Goal: Task Accomplishment & Management: Use online tool/utility

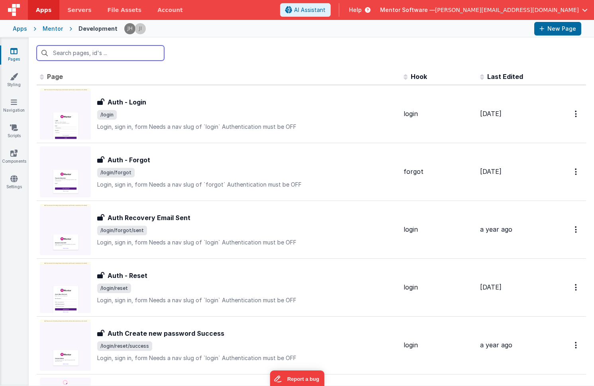
click at [113, 54] on input "text" at bounding box center [101, 52] width 128 height 15
click at [77, 62] on div "form" at bounding box center [312, 52] width 566 height 31
click at [76, 49] on input "form" at bounding box center [101, 52] width 128 height 15
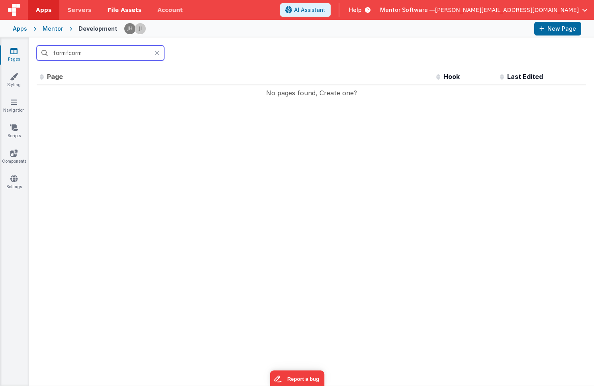
click at [80, 48] on input "formfcorm" at bounding box center [101, 52] width 128 height 15
click at [73, 53] on input "formfcorm" at bounding box center [101, 52] width 128 height 15
click at [73, 52] on input "formfcorm" at bounding box center [101, 52] width 128 height 15
click at [93, 52] on input "formfcorm" at bounding box center [101, 52] width 128 height 15
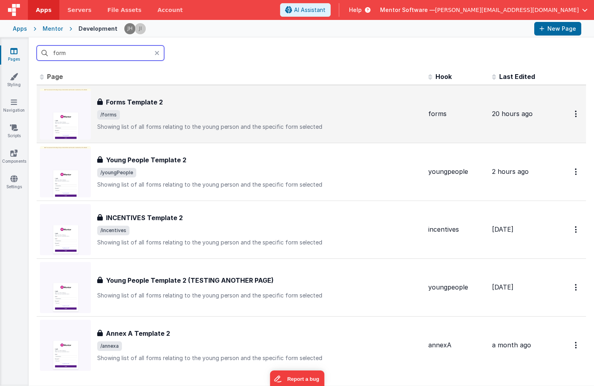
type input "form"
click at [155, 109] on div "Forms Template 2 Forms Template 2 /forms Showing list of all forms relating to …" at bounding box center [259, 113] width 325 height 33
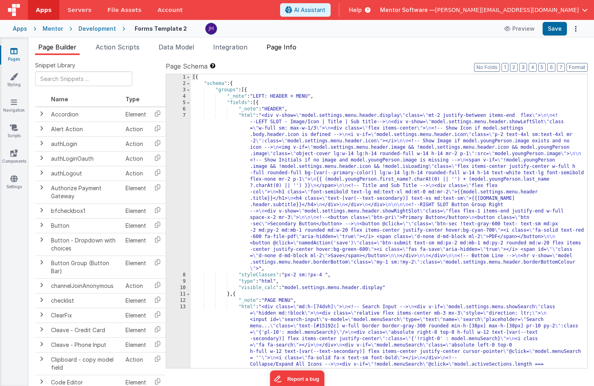
click at [287, 49] on span "Page Info" at bounding box center [282, 47] width 30 height 8
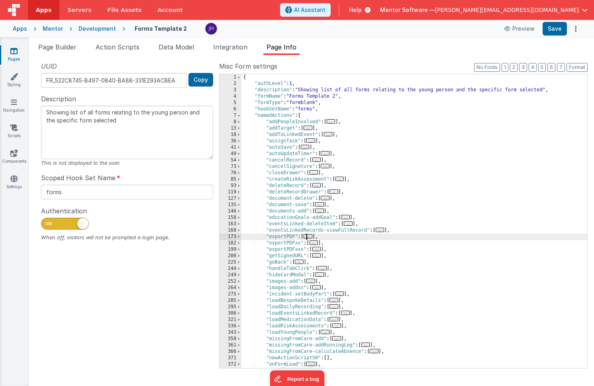
click at [311, 237] on span "..." at bounding box center [308, 236] width 9 height 4
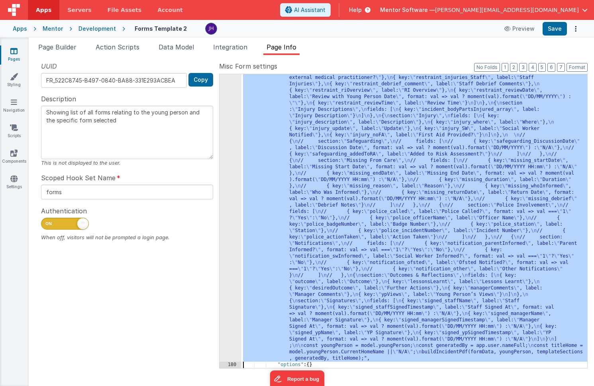
scroll to position [816, 0]
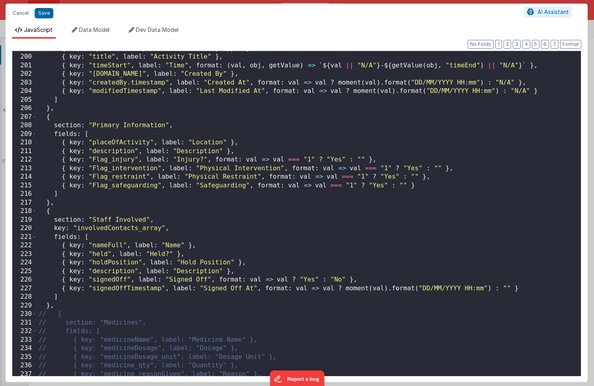
scroll to position [1694, 0]
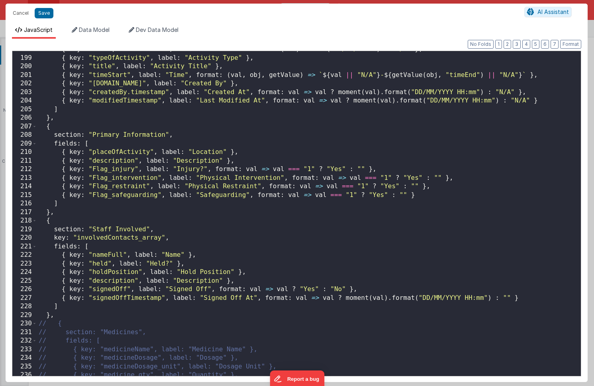
click at [416, 196] on div "{ key : "date" , label : "Date" , format : val => val ? moment ( val ) . format…" at bounding box center [309, 216] width 544 height 342
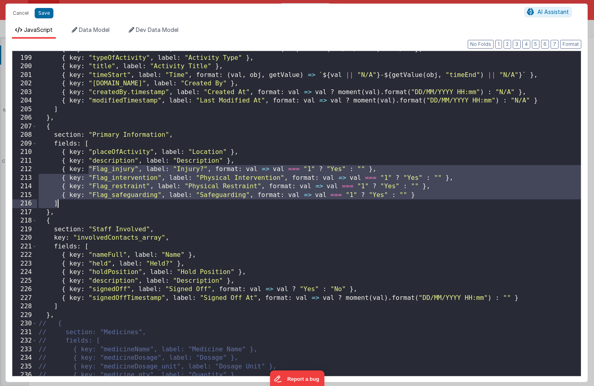
drag, startPoint x: 89, startPoint y: 167, endPoint x: 161, endPoint y: 201, distance: 79.7
click at [161, 201] on div "{ key : "date" , label : "Date" , format : val => val ? moment ( val ) . format…" at bounding box center [309, 216] width 544 height 342
click at [202, 209] on div "{ key : "date" , label : "Date" , format : val => val ? moment ( val ) . format…" at bounding box center [309, 216] width 544 height 342
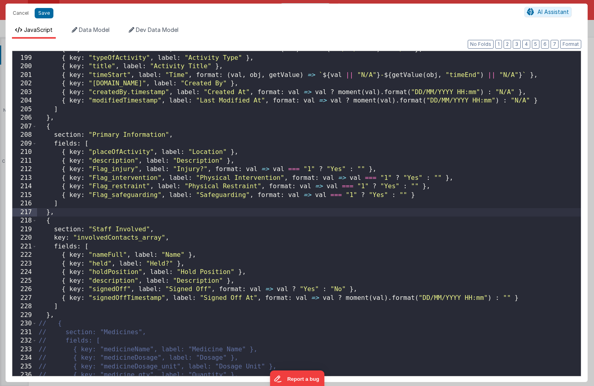
click at [401, 193] on div "{ key : "date" , label : "Date" , format : val => val ? moment ( val ) . format…" at bounding box center [309, 216] width 544 height 342
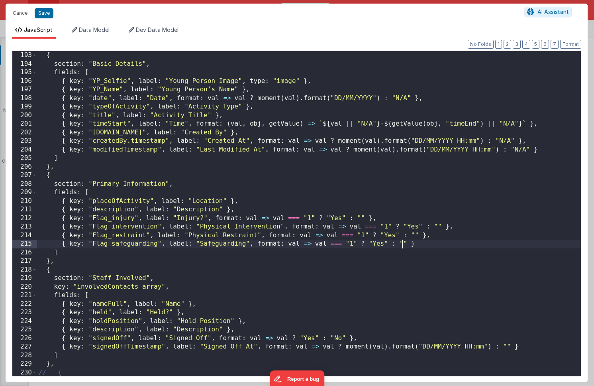
scroll to position [1648, 0]
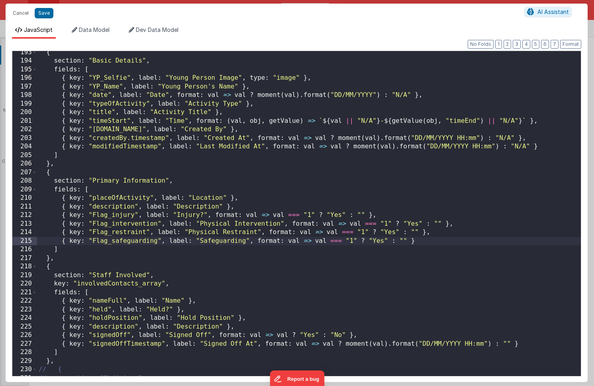
click at [270, 195] on div "{ section : "Basic Details" , fields : [ { key : "YP_Selfie" , label : "Young P…" at bounding box center [309, 219] width 544 height 342
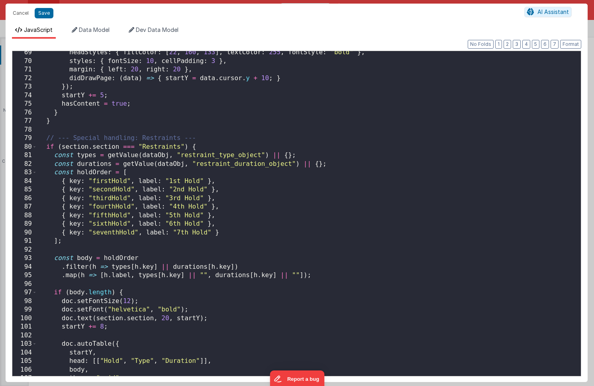
scroll to position [586, 0]
drag, startPoint x: 94, startPoint y: 181, endPoint x: 127, endPoint y: 182, distance: 33.1
click at [127, 182] on div "headStyles : { fillColor : [ 22 , 160 , 133 ] , textColor : 255 , fontStyle : "…" at bounding box center [309, 219] width 544 height 342
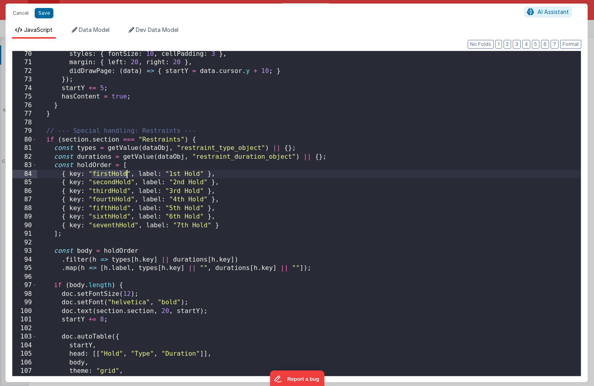
scroll to position [593, 0]
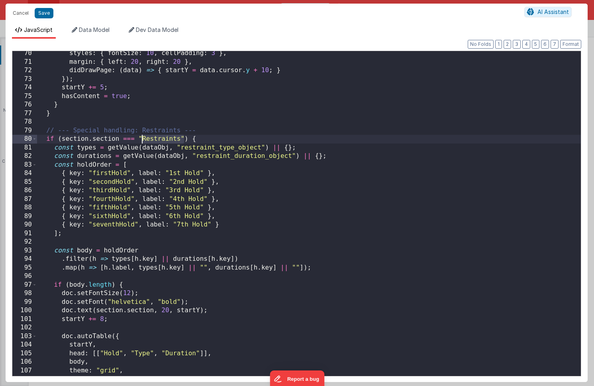
drag, startPoint x: 183, startPoint y: 139, endPoint x: 141, endPoint y: 136, distance: 42.0
click at [141, 136] on div "styles : { fontSize : 10 , cellPadding : 3 } , margin : { left : 20 , right : 2…" at bounding box center [309, 220] width 544 height 342
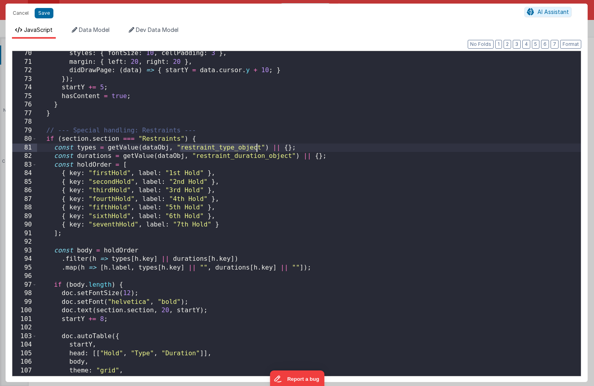
drag, startPoint x: 181, startPoint y: 147, endPoint x: 256, endPoint y: 149, distance: 75.4
click at [256, 149] on div "styles : { fontSize : 10 , cellPadding : 3 } , margin : { left : 20 , right : 2…" at bounding box center [309, 220] width 544 height 342
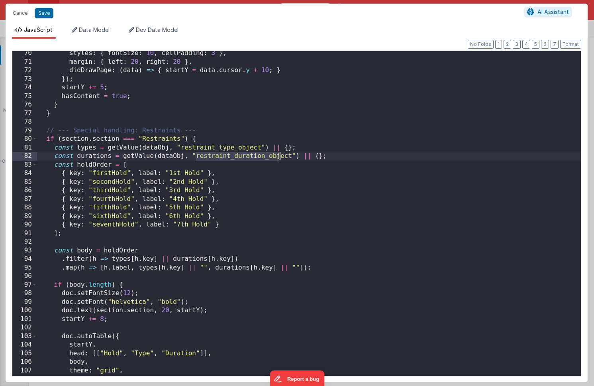
drag, startPoint x: 197, startPoint y: 155, endPoint x: 280, endPoint y: 157, distance: 83.3
click at [280, 157] on div "styles : { fontSize : 10 , cellPadding : 3 } , margin : { left : 20 , right : 2…" at bounding box center [309, 220] width 544 height 342
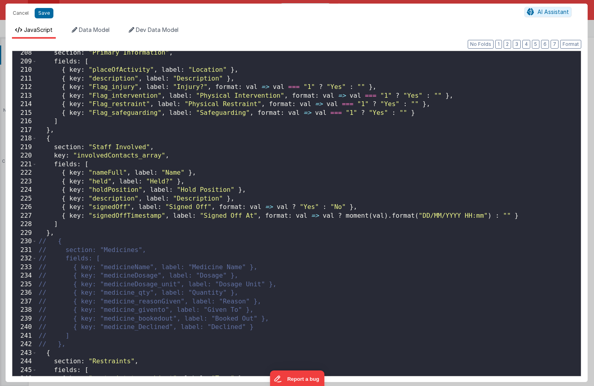
scroll to position [1763, 0]
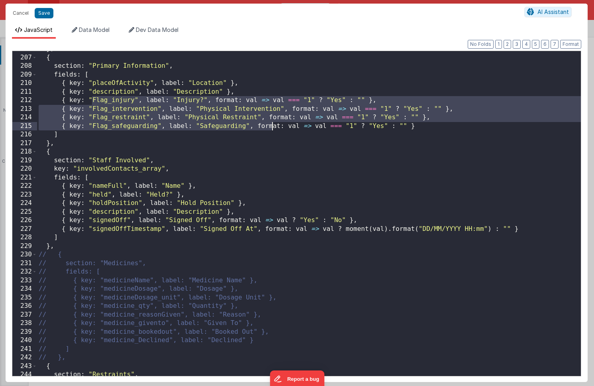
drag, startPoint x: 90, startPoint y: 99, endPoint x: 271, endPoint y: 130, distance: 183.5
click at [271, 130] on div "} , { section : "Primary Information" , fields : [ { key : "placeOfActivity" , …" at bounding box center [309, 216] width 544 height 342
click at [435, 109] on div "} , { section : "Primary Information" , fields : [ { key : "placeOfActivity" , …" at bounding box center [309, 216] width 544 height 342
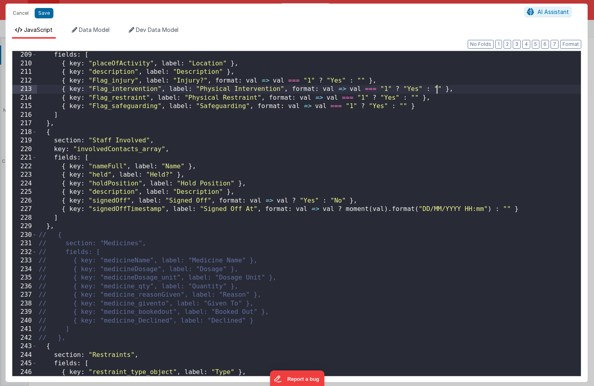
scroll to position [1833, 0]
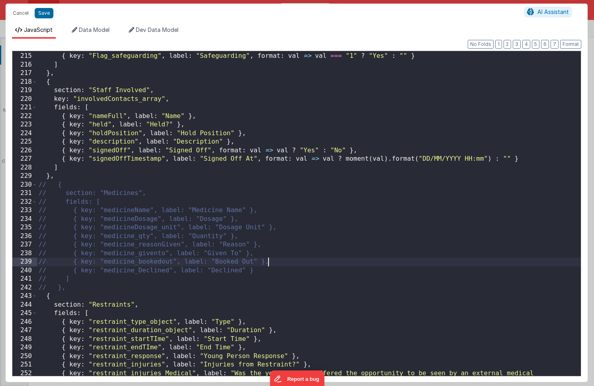
click at [318, 259] on div "{ key : "Flag_restraint" , label : "Physical Restraint" , format : val => val =…" at bounding box center [309, 218] width 544 height 351
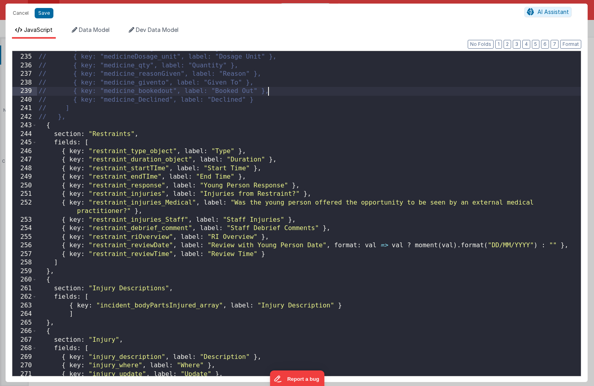
scroll to position [2004, 0]
click at [22, 13] on button "Cancel" at bounding box center [21, 13] width 24 height 11
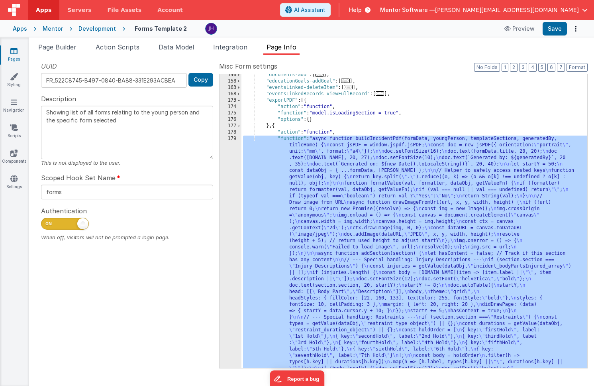
scroll to position [136, 0]
click at [50, 29] on div "Mentor" at bounding box center [53, 29] width 20 height 8
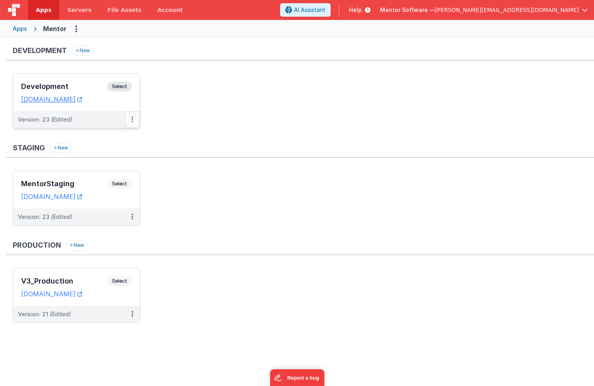
click at [133, 122] on button at bounding box center [132, 119] width 15 height 17
click at [98, 168] on link "Deploy..." at bounding box center [105, 166] width 70 height 14
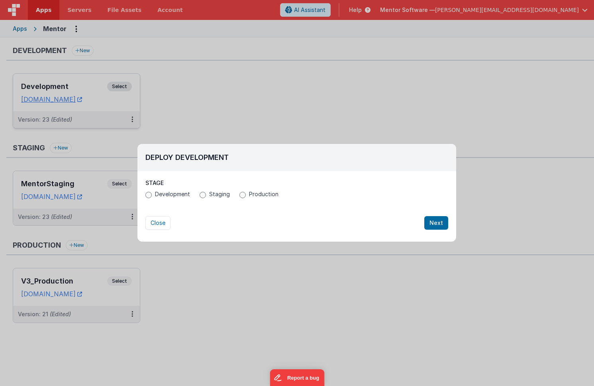
click at [206, 195] on label "Staging" at bounding box center [215, 194] width 30 height 8
click at [206, 195] on input "Staging" at bounding box center [203, 195] width 6 height 6
radio input "true"
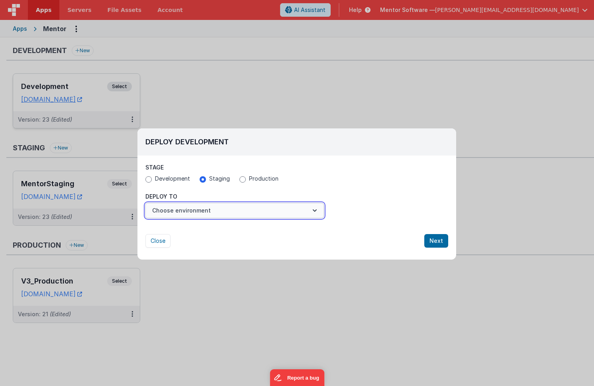
click at [194, 210] on button "Choose environment" at bounding box center [235, 210] width 179 height 15
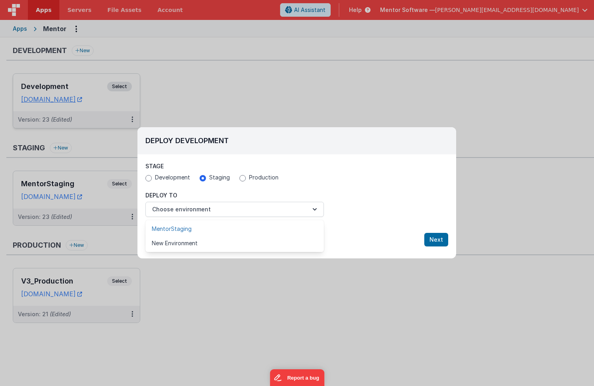
click at [181, 230] on link "MentorStaging" at bounding box center [235, 229] width 179 height 14
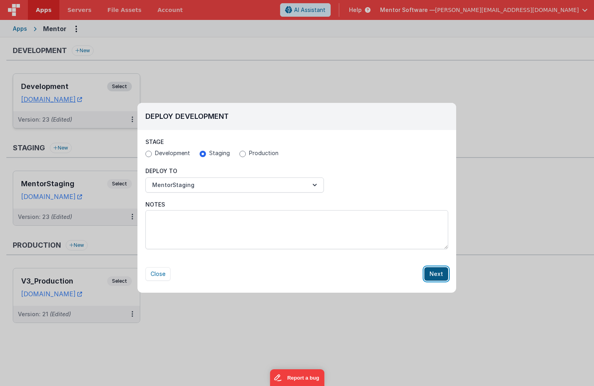
click at [439, 273] on button "Next" at bounding box center [437, 274] width 24 height 14
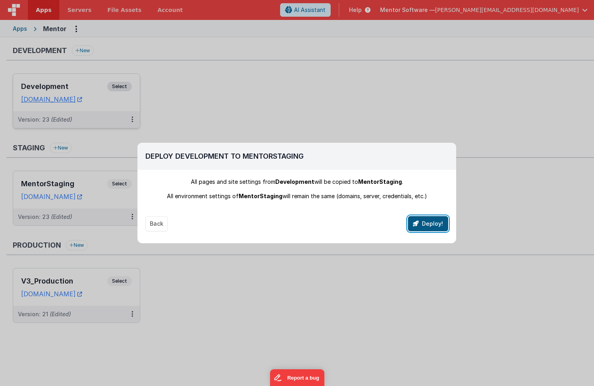
click at [419, 225] on icon "button" at bounding box center [416, 224] width 6 height 6
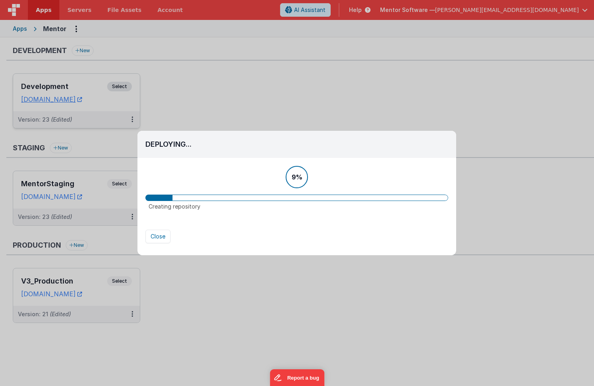
click at [212, 229] on div "Close" at bounding box center [297, 228] width 303 height 29
click at [187, 89] on div "Deploying... Stage Development Staging Production All pages and site settings f…" at bounding box center [297, 193] width 594 height 386
click at [248, 151] on div "Deploying..." at bounding box center [297, 144] width 319 height 27
click at [242, 262] on div "Deploying... Stage Development Staging Production All pages and site settings f…" at bounding box center [297, 193] width 594 height 386
click at [251, 303] on div "Deploying... Stage Development Staging Production All pages and site settings f…" at bounding box center [297, 193] width 594 height 386
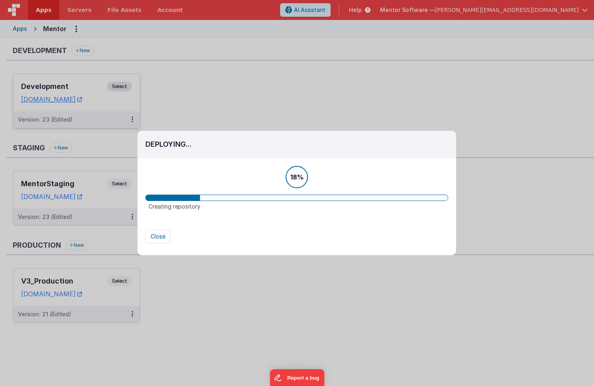
click at [226, 97] on div "Deploying... Stage Development Staging Production All pages and site settings f…" at bounding box center [297, 193] width 594 height 386
click at [215, 153] on div "Deploying..." at bounding box center [297, 144] width 319 height 27
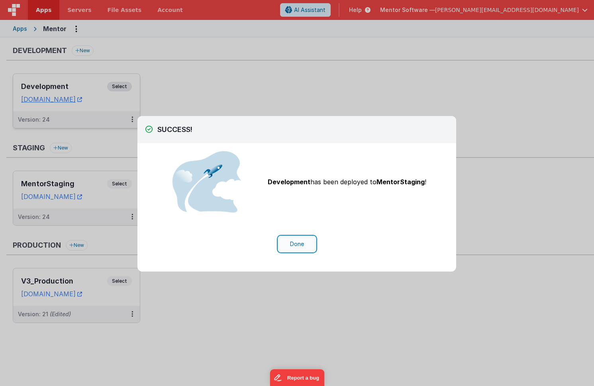
click at [297, 242] on button "Done" at bounding box center [297, 243] width 37 height 15
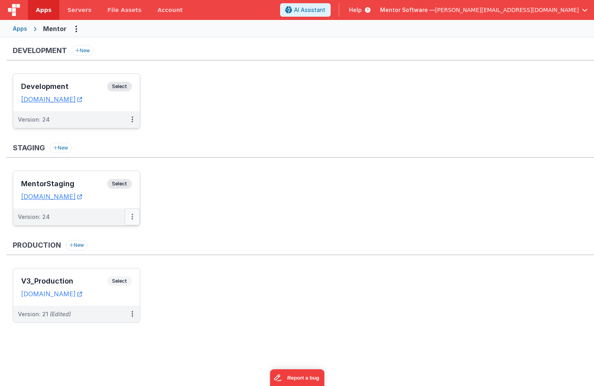
click at [133, 216] on button at bounding box center [132, 216] width 15 height 17
click at [104, 250] on link "Deploy..." at bounding box center [105, 249] width 70 height 14
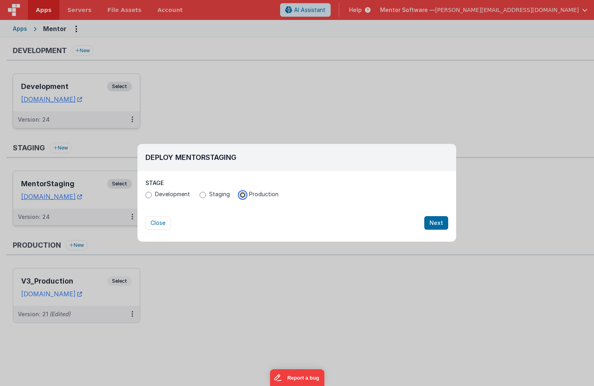
click at [241, 196] on input "Production" at bounding box center [243, 195] width 6 height 6
radio input "true"
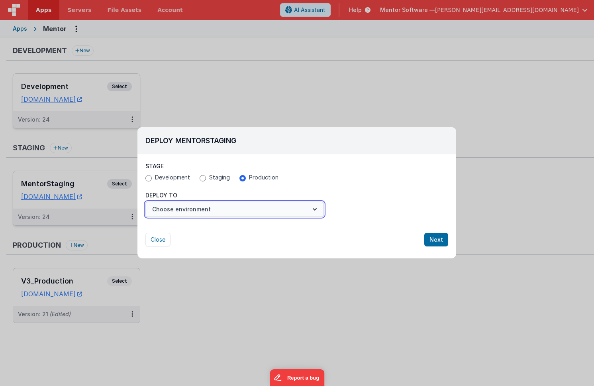
click at [267, 208] on button "Choose environment" at bounding box center [235, 209] width 179 height 15
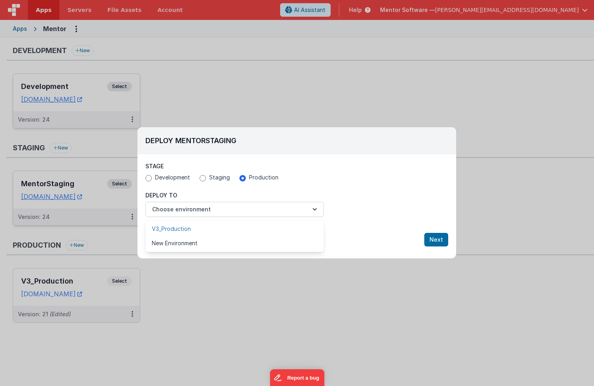
click at [211, 227] on link "V3_Production" at bounding box center [235, 229] width 179 height 14
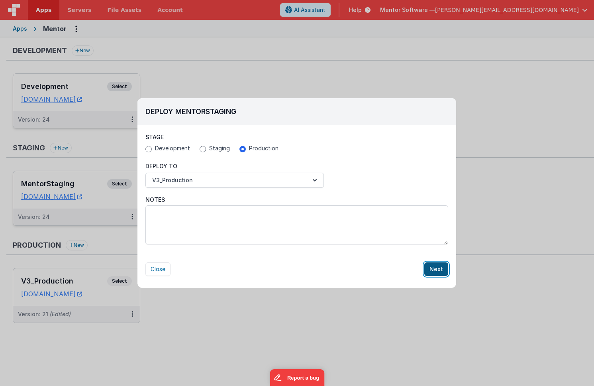
click at [439, 270] on button "Next" at bounding box center [437, 269] width 24 height 14
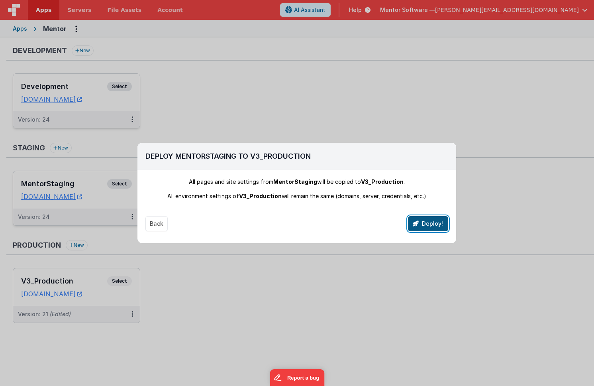
click at [427, 222] on button "Deploy!" at bounding box center [428, 223] width 40 height 15
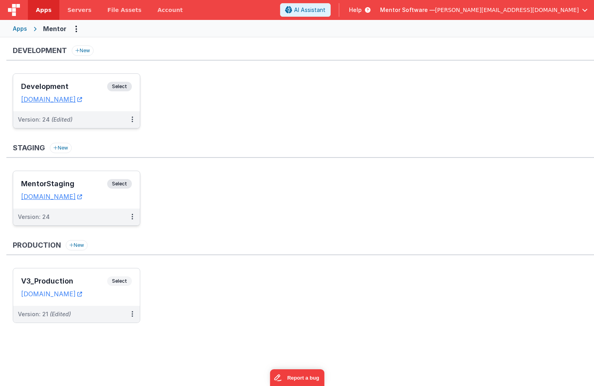
click at [186, 271] on ul "V3_Production Select URLs homes.mentorsoftware.co.uk Version: 21 (Edited)" at bounding box center [304, 299] width 582 height 63
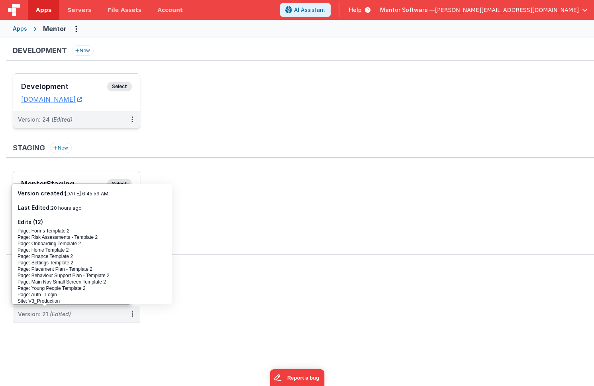
click at [77, 331] on ul "V3_Production Select URLs homes.mentorsoftware.co.uk Version: 21 (Edited)" at bounding box center [304, 299] width 582 height 63
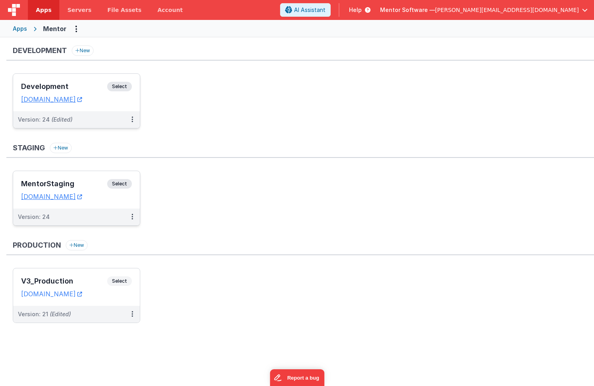
click at [188, 230] on ul "MentorStaging Select URLs mentorstaging.fmbetterforms.com Version: 24" at bounding box center [304, 202] width 582 height 63
click at [134, 218] on button at bounding box center [132, 216] width 15 height 17
click at [104, 263] on link "Deploy..." at bounding box center [105, 263] width 70 height 14
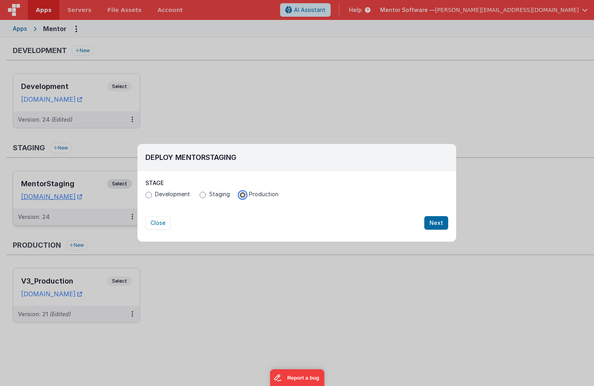
click at [242, 196] on input "Production" at bounding box center [243, 195] width 6 height 6
radio input "true"
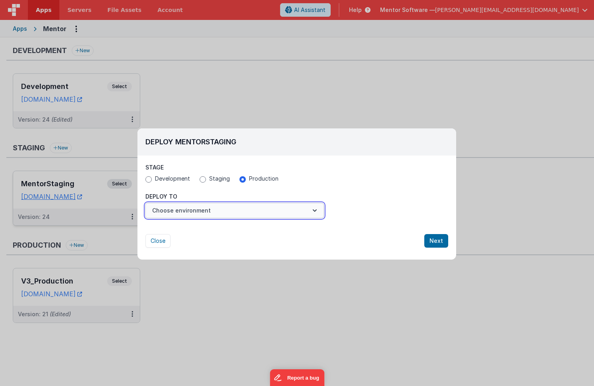
click at [219, 213] on button "Choose environment" at bounding box center [235, 210] width 179 height 15
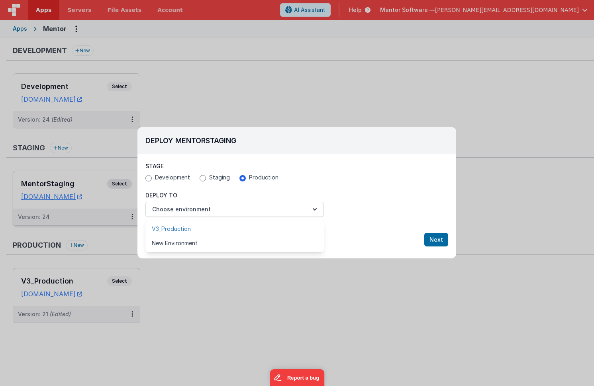
click at [213, 226] on link "V3_Production" at bounding box center [235, 229] width 179 height 14
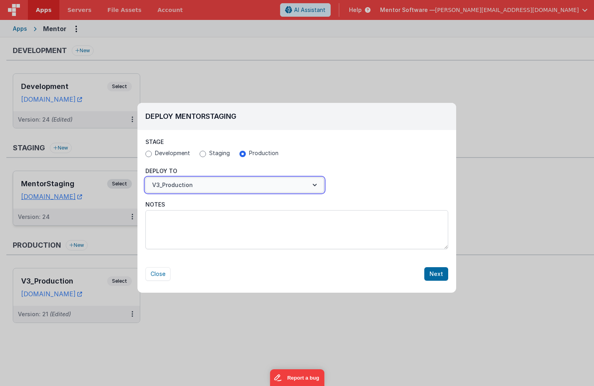
click at [299, 179] on button "V3_Production" at bounding box center [235, 184] width 179 height 15
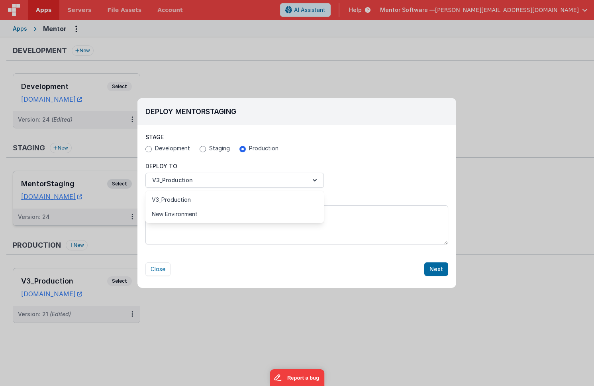
click at [303, 157] on div at bounding box center [297, 193] width 594 height 386
click at [438, 270] on button "Next" at bounding box center [437, 269] width 24 height 14
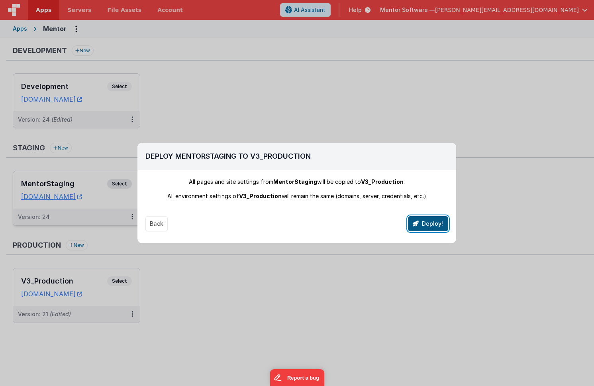
click at [431, 223] on button "Deploy!" at bounding box center [428, 223] width 40 height 15
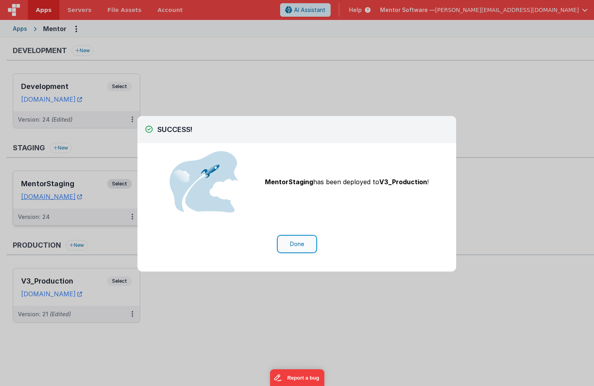
click at [295, 243] on button "Done" at bounding box center [297, 243] width 37 height 15
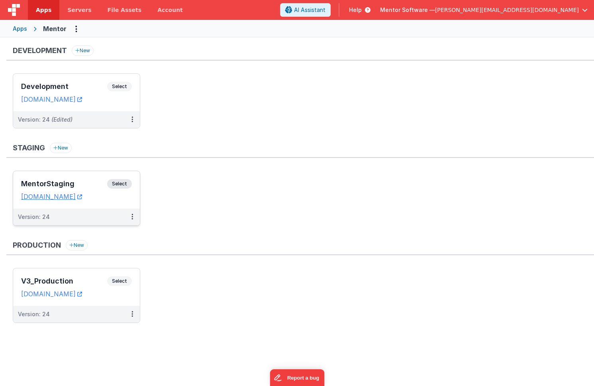
click at [227, 285] on ul "V3_Production Select URLs homes.mentorsoftware.co.uk Version: 24" at bounding box center [304, 299] width 582 height 63
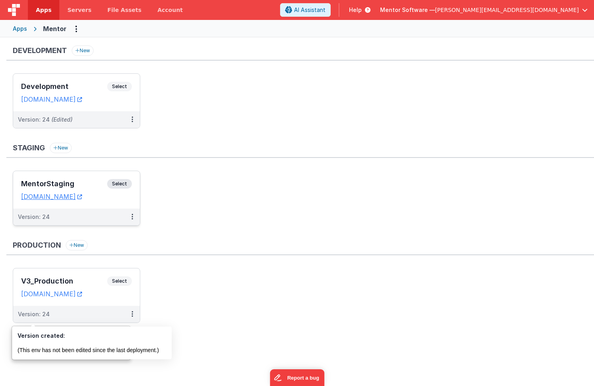
click at [235, 115] on ul "Development Select URLs mentordev.fmbetterforms.com Version: 24 (Edited)" at bounding box center [304, 104] width 582 height 63
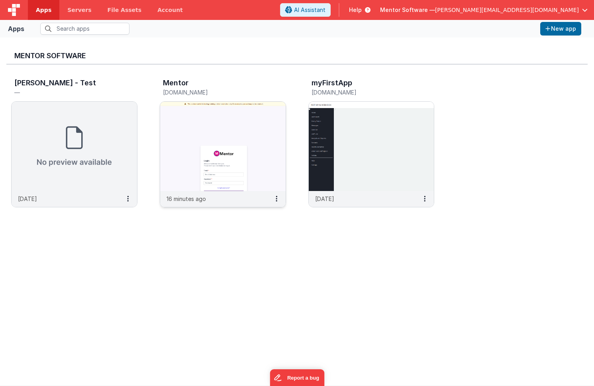
click at [239, 116] on img at bounding box center [223, 146] width 126 height 89
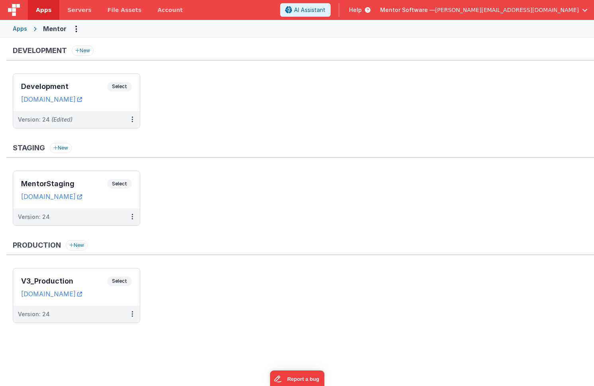
click at [213, 238] on div "Development New Development Select URLs mentordev.fmbetterforms.com Version: 24…" at bounding box center [300, 187] width 588 height 285
click at [133, 314] on icon at bounding box center [133, 314] width 2 height 0
click at [98, 336] on link "Edit" at bounding box center [105, 332] width 70 height 14
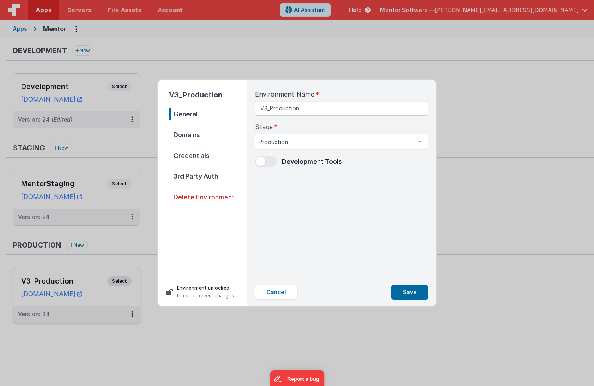
click at [189, 134] on span "Domains" at bounding box center [208, 134] width 78 height 11
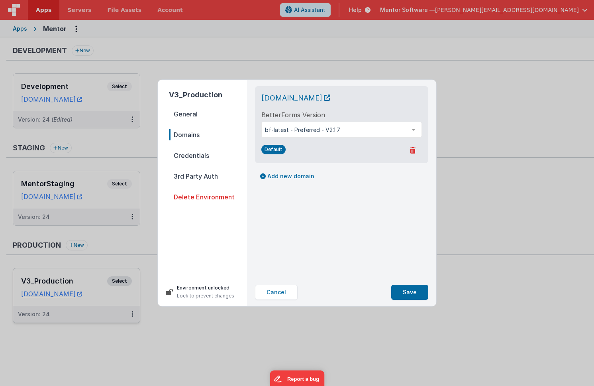
click at [192, 151] on span "Credentials" at bounding box center [208, 155] width 78 height 11
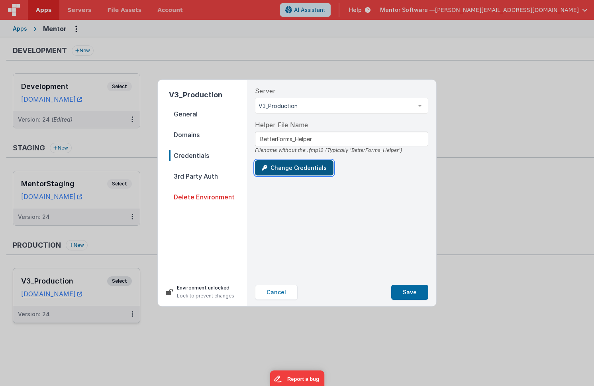
click at [309, 169] on button "Change Credentials" at bounding box center [294, 167] width 79 height 15
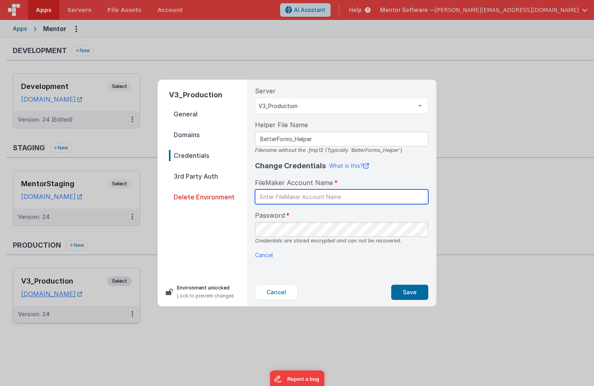
click at [299, 196] on input "text" at bounding box center [341, 196] width 173 height 15
click at [357, 195] on input "text" at bounding box center [341, 196] width 173 height 15
click at [328, 212] on div "Password Credentials are stored encrypted and can not be recovered." at bounding box center [341, 227] width 173 height 34
click at [336, 195] on input "text" at bounding box center [341, 196] width 173 height 15
click at [282, 293] on button "Cancel" at bounding box center [276, 292] width 43 height 15
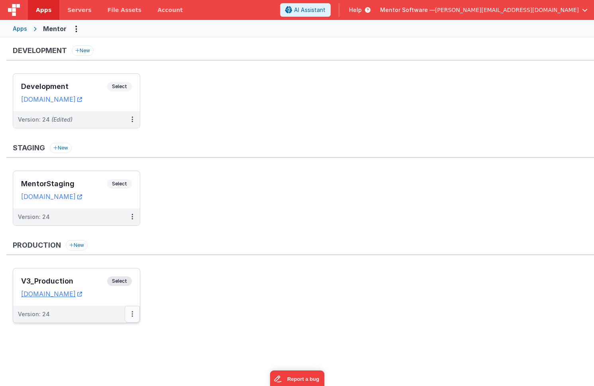
click at [130, 318] on button at bounding box center [132, 314] width 15 height 17
click at [128, 312] on button at bounding box center [132, 314] width 15 height 17
click at [112, 334] on link "Edit" at bounding box center [105, 332] width 70 height 14
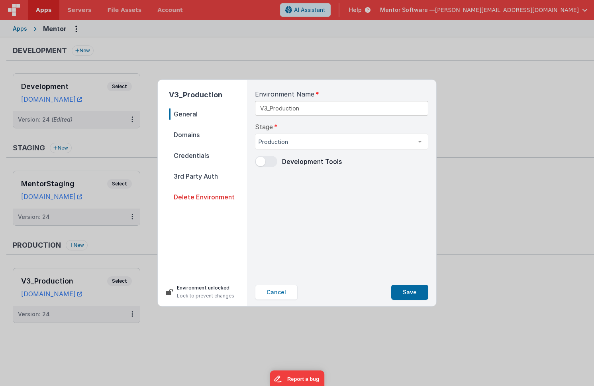
click at [210, 155] on span "Credentials" at bounding box center [208, 155] width 78 height 11
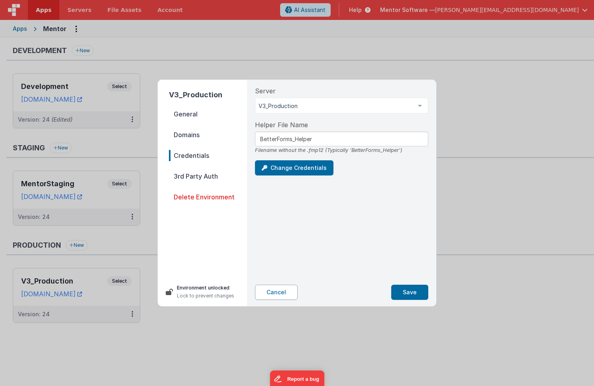
click at [275, 294] on button "Cancel" at bounding box center [276, 292] width 43 height 15
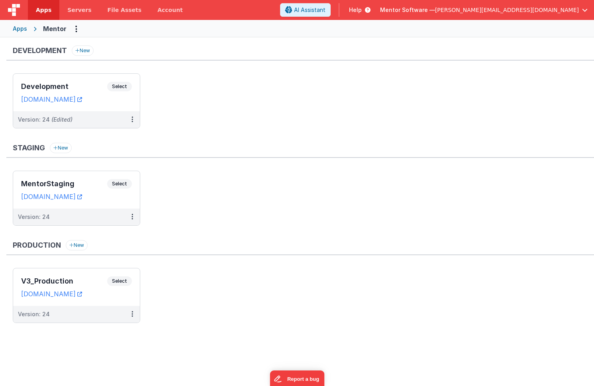
click at [226, 196] on ul "MentorStaging Select URLs mentorstaging.fmbetterforms.com Version: 24" at bounding box center [304, 202] width 582 height 63
click at [78, 89] on h3 "Development" at bounding box center [64, 87] width 86 height 8
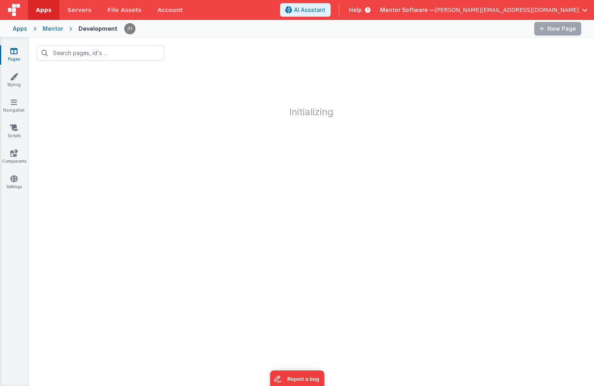
click at [184, 50] on div at bounding box center [312, 52] width 566 height 31
click at [108, 55] on input "text" at bounding box center [101, 52] width 128 height 15
click at [14, 55] on icon at bounding box center [13, 51] width 7 height 8
click at [250, 55] on div at bounding box center [312, 52] width 566 height 31
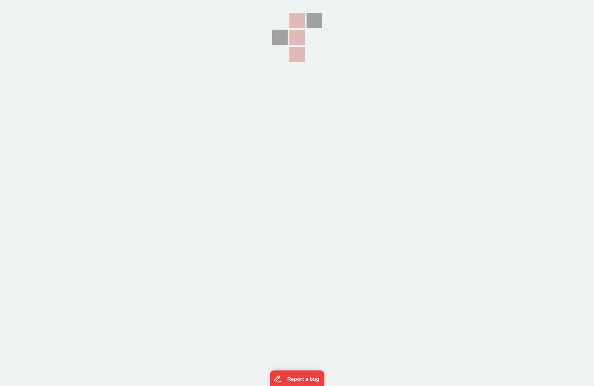
click at [214, 20] on section at bounding box center [297, 96] width 594 height 193
click at [166, 29] on section at bounding box center [297, 96] width 594 height 193
click at [357, 187] on section at bounding box center [297, 96] width 594 height 193
click at [158, 66] on section at bounding box center [297, 96] width 594 height 193
click at [178, 66] on section at bounding box center [297, 96] width 594 height 193
